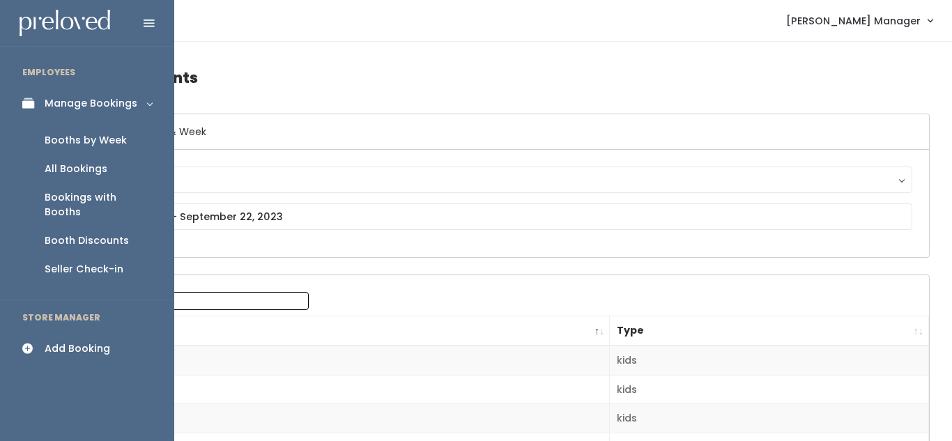
click at [79, 341] on div "Add Booking" at bounding box center [78, 348] width 66 height 15
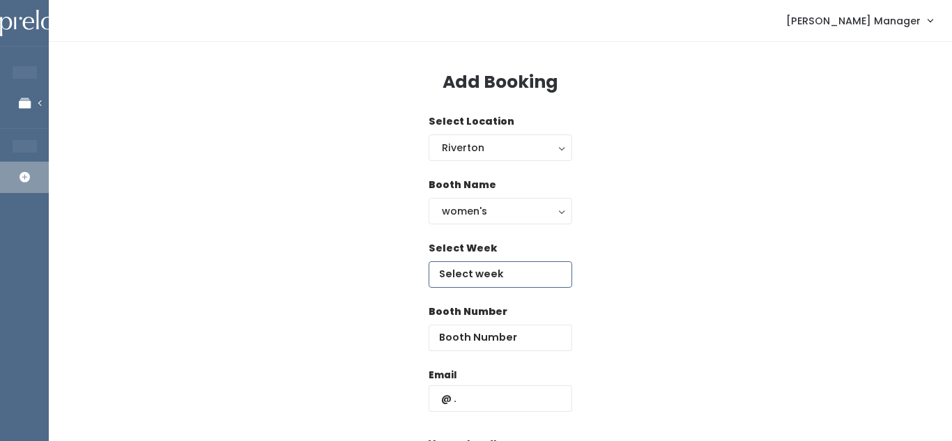
click at [500, 277] on input "text" at bounding box center [501, 274] width 144 height 26
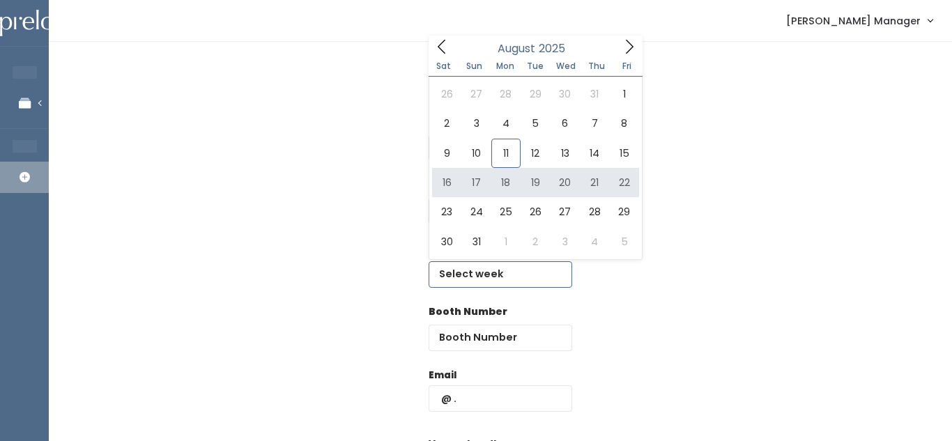
type input "[DATE] to [DATE]"
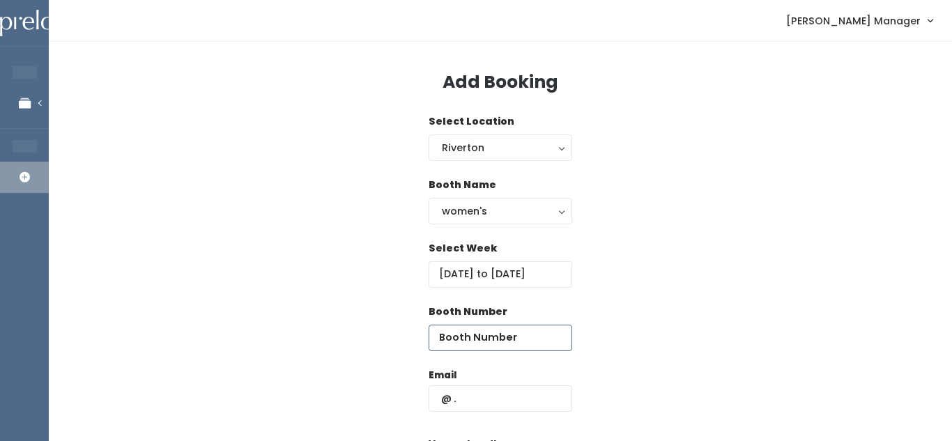
click at [479, 337] on input "number" at bounding box center [501, 338] width 144 height 26
type input "45"
click at [486, 398] on input "text" at bounding box center [501, 398] width 144 height 26
type input "[EMAIL_ADDRESS][DOMAIN_NAME]"
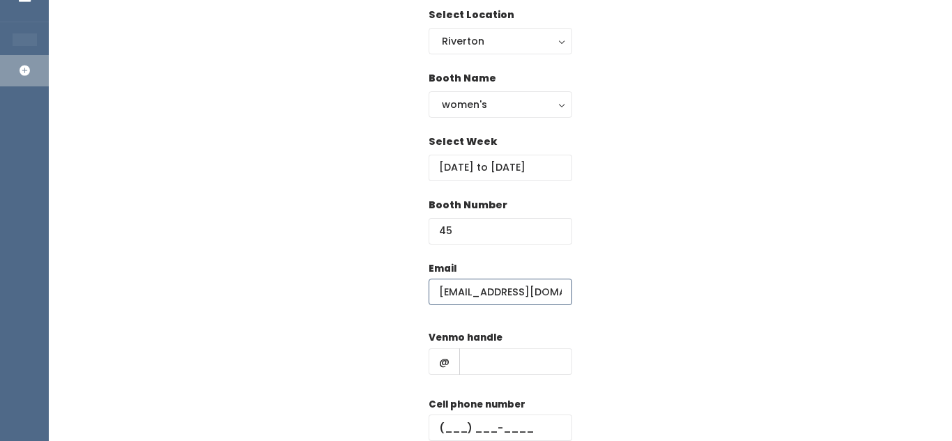
scroll to position [109, 0]
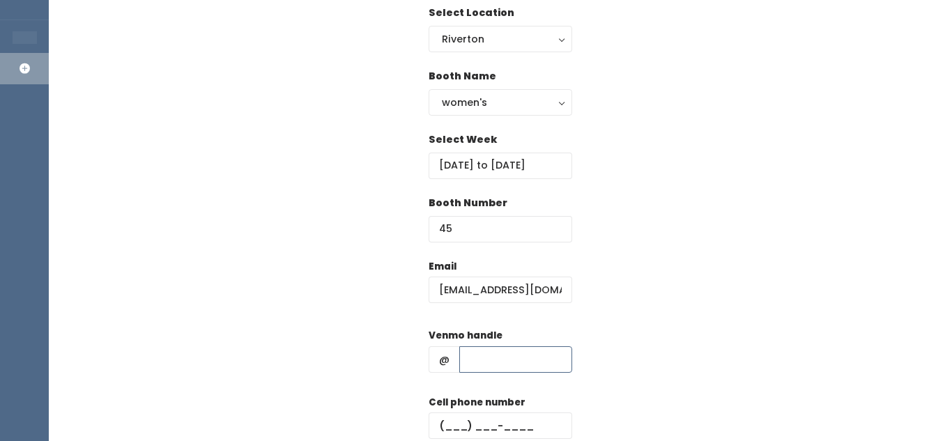
click at [505, 354] on input "text" at bounding box center [515, 359] width 113 height 26
type input "xxx"
click at [451, 426] on input "text" at bounding box center [501, 426] width 144 height 26
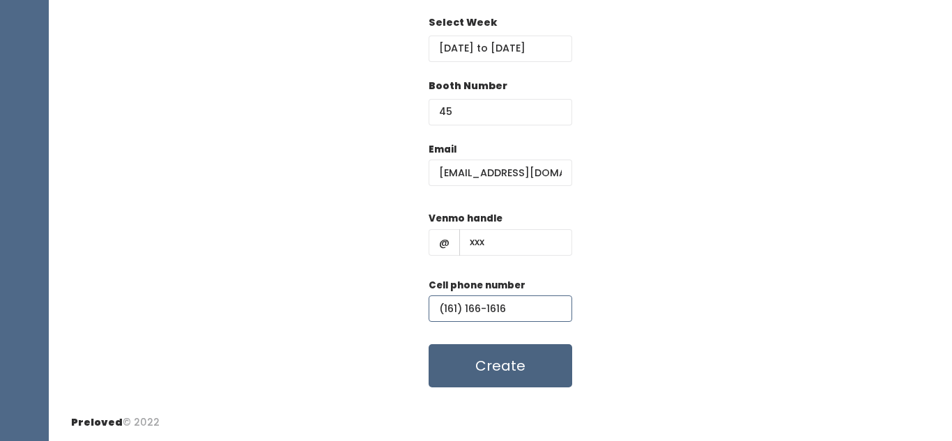
type input "(161) 166-1616"
click at [473, 380] on button "Create" at bounding box center [501, 365] width 144 height 43
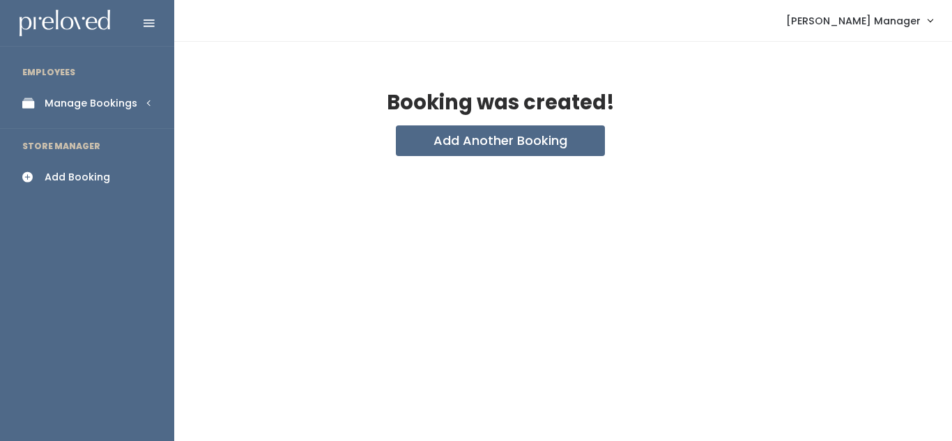
click at [35, 107] on icon at bounding box center [32, 104] width 20 height 12
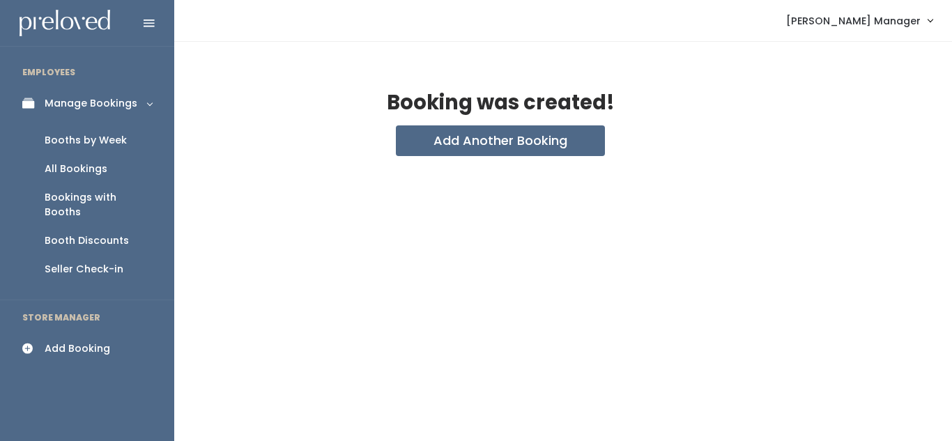
click at [62, 144] on div "Booths by Week" at bounding box center [86, 140] width 82 height 15
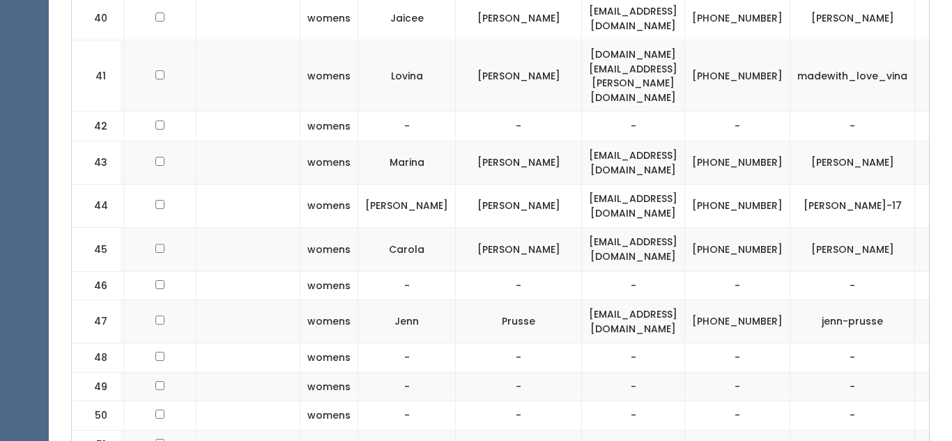
scroll to position [0, 228]
